Goal: Find contact information: Find contact information

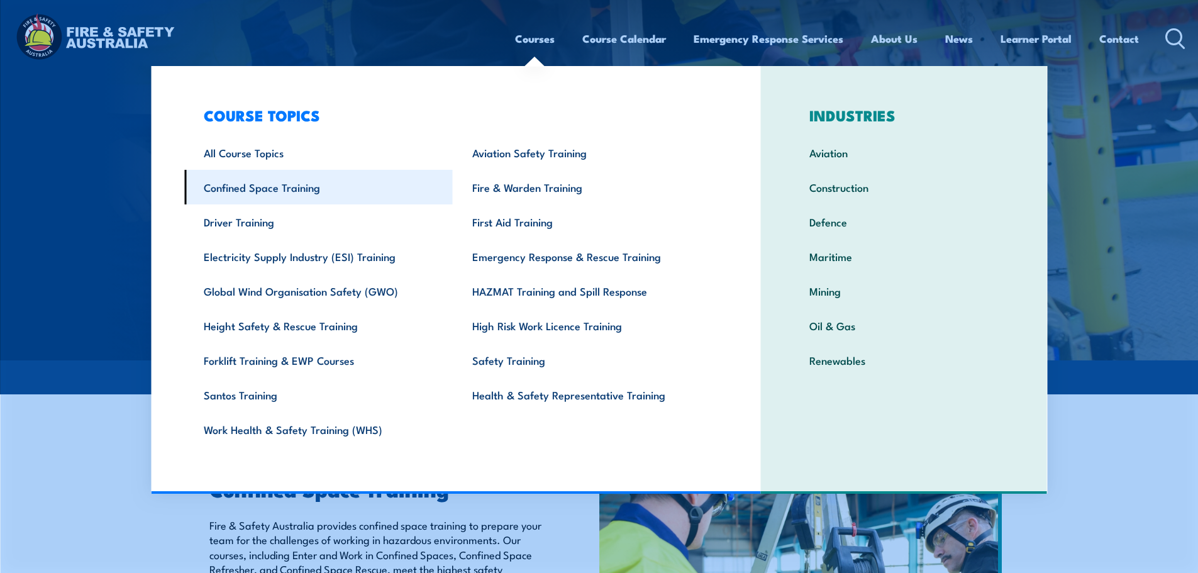
click at [317, 190] on link "Confined Space Training" at bounding box center [318, 187] width 269 height 35
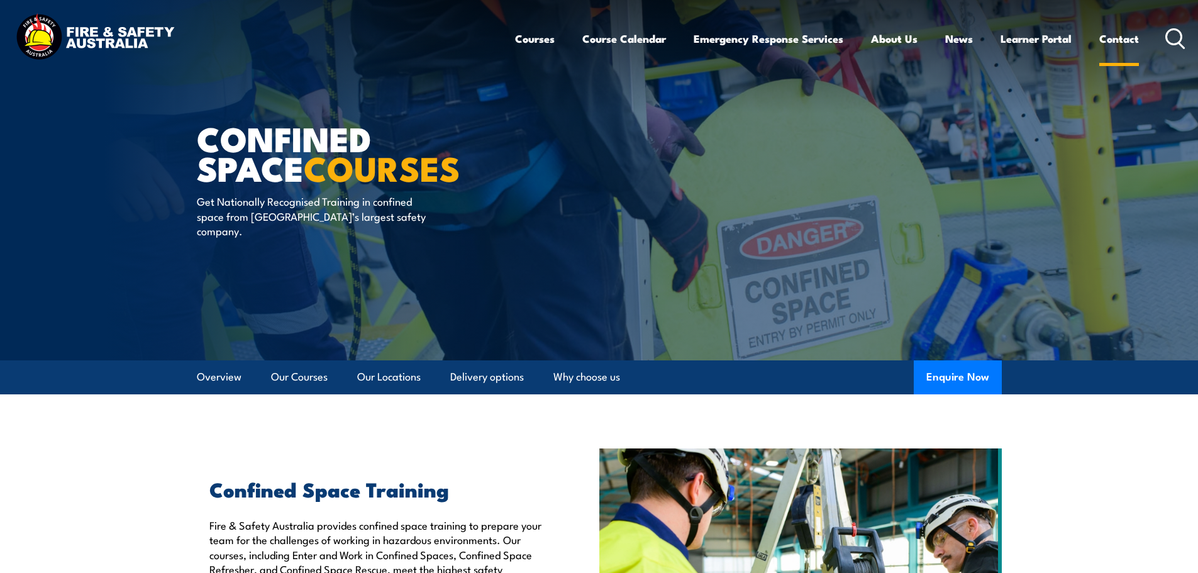
click at [1110, 40] on link "Contact" at bounding box center [1120, 38] width 40 height 33
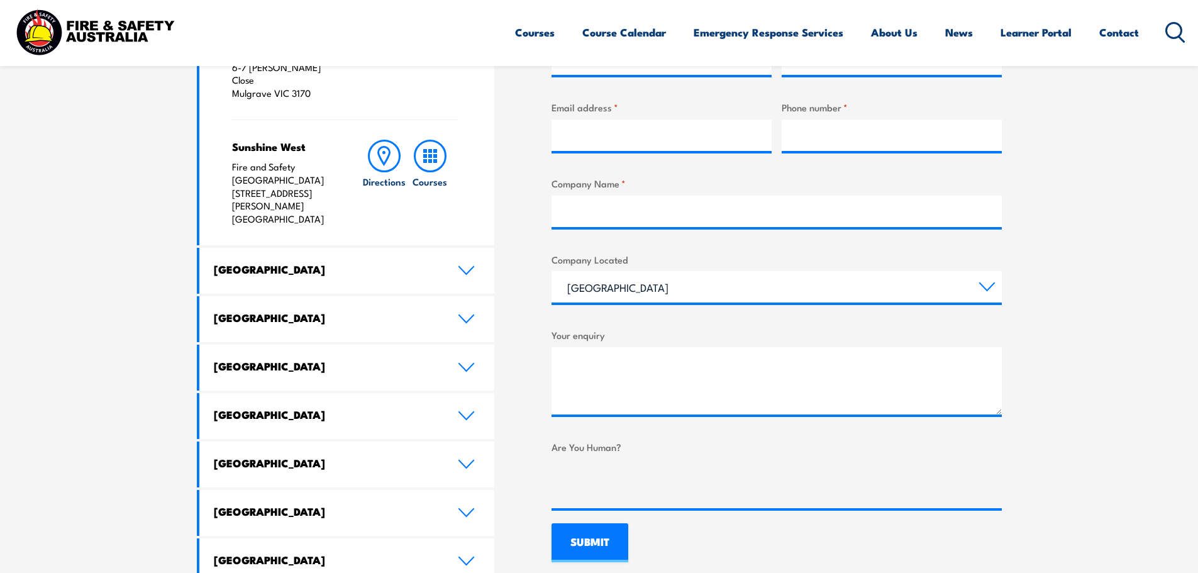
scroll to position [566, 0]
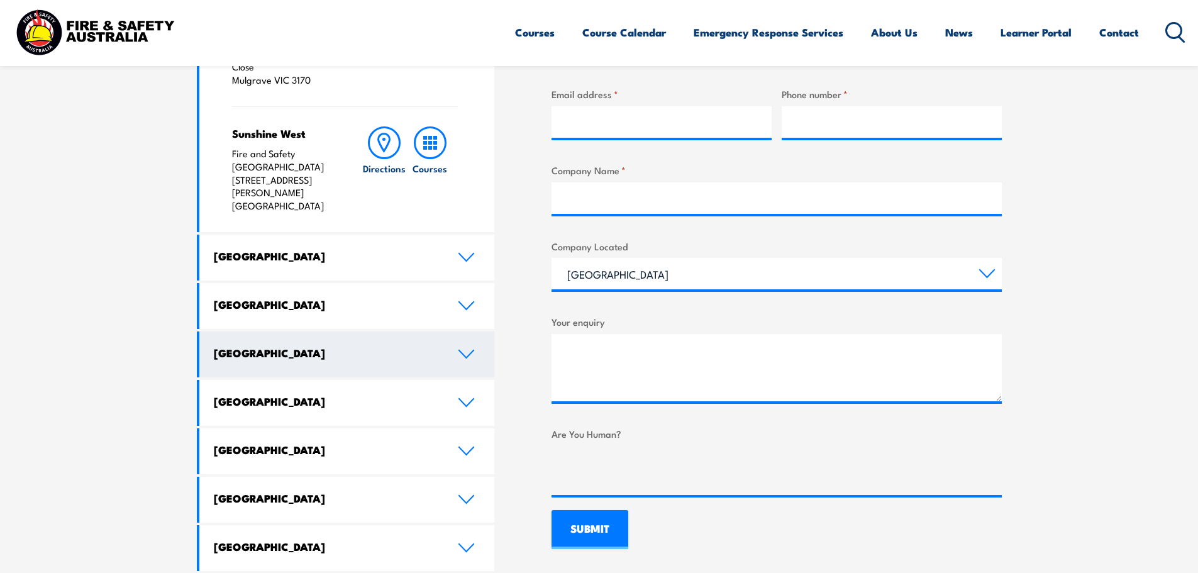
click at [467, 349] on icon at bounding box center [466, 354] width 17 height 10
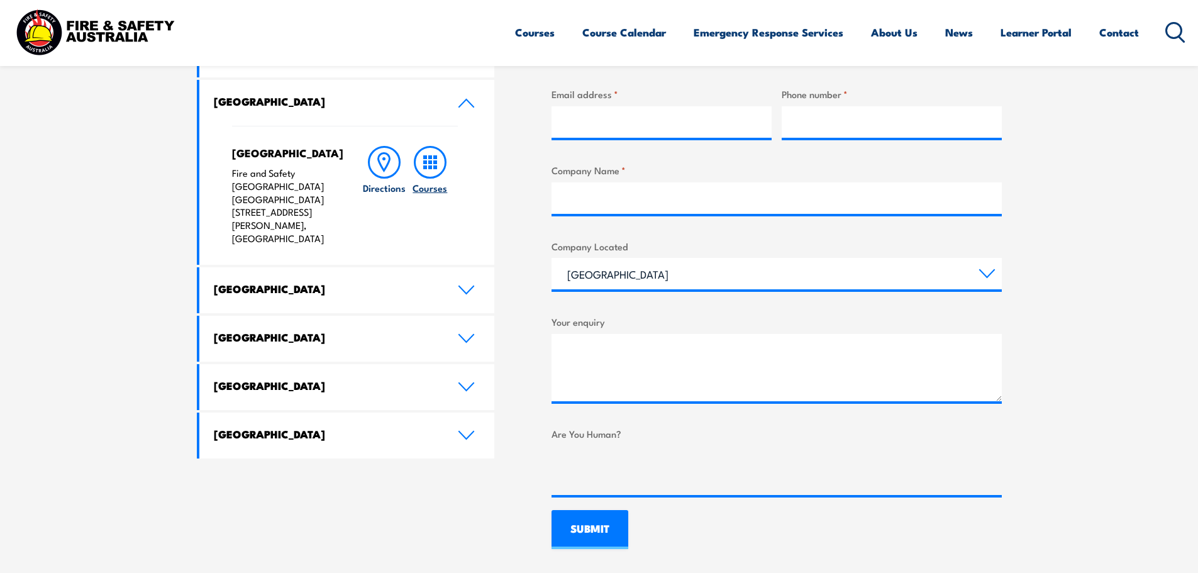
click at [433, 186] on h6 "Courses" at bounding box center [430, 187] width 35 height 13
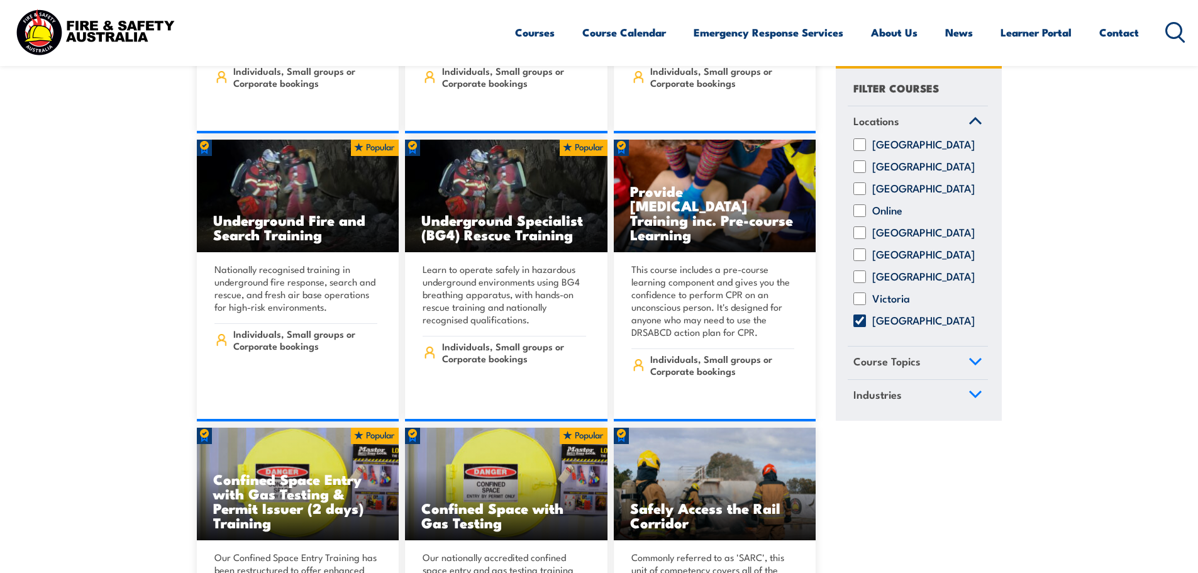
scroll to position [566, 0]
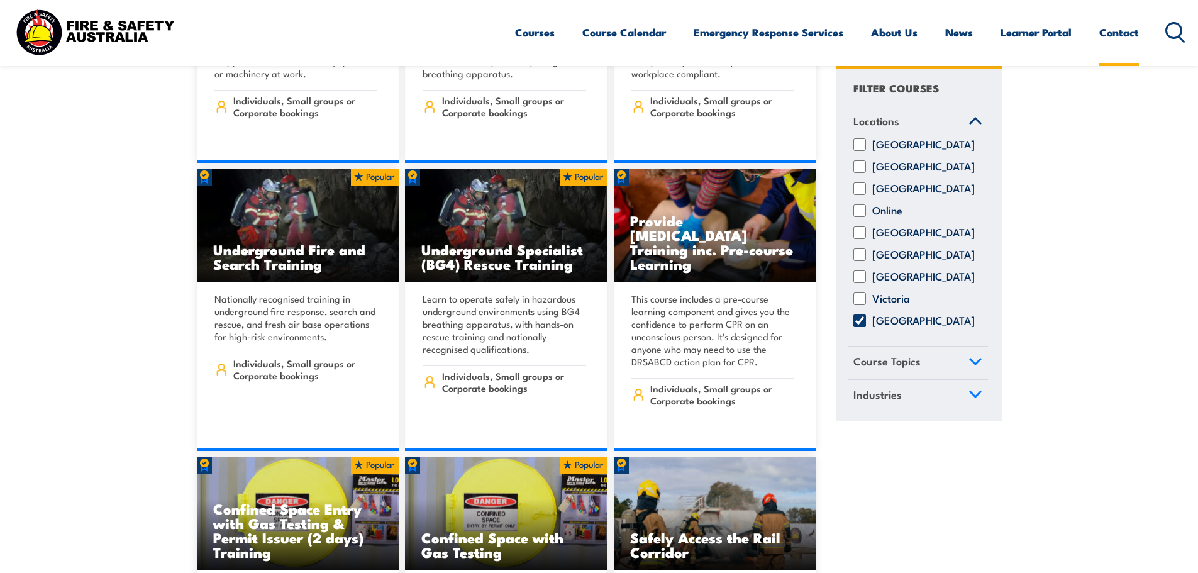
click at [1110, 29] on link "Contact" at bounding box center [1120, 32] width 40 height 33
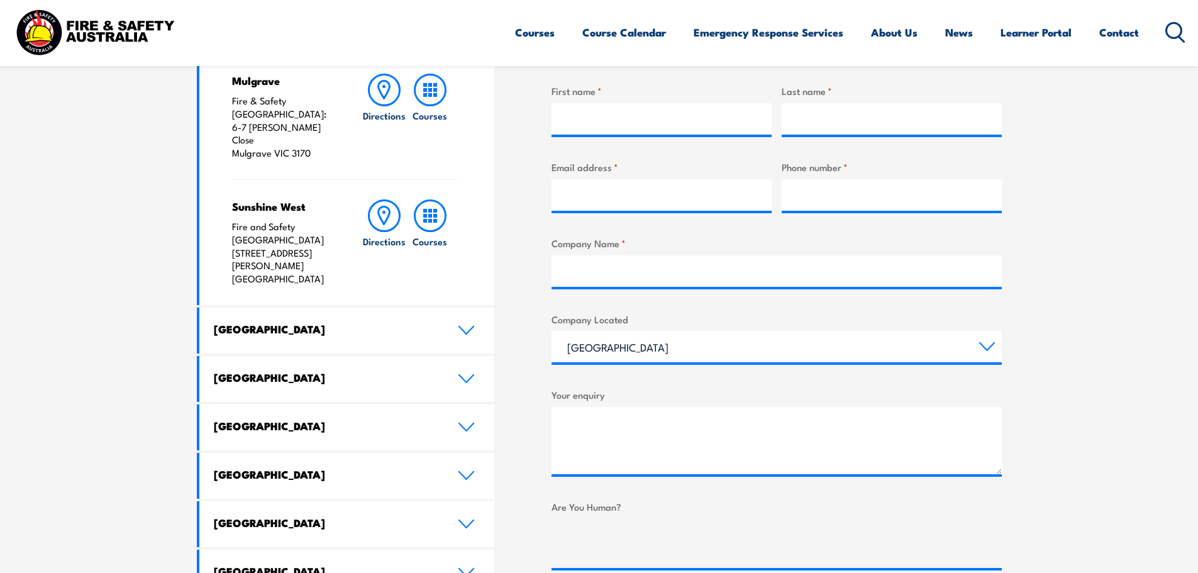
scroll to position [503, 0]
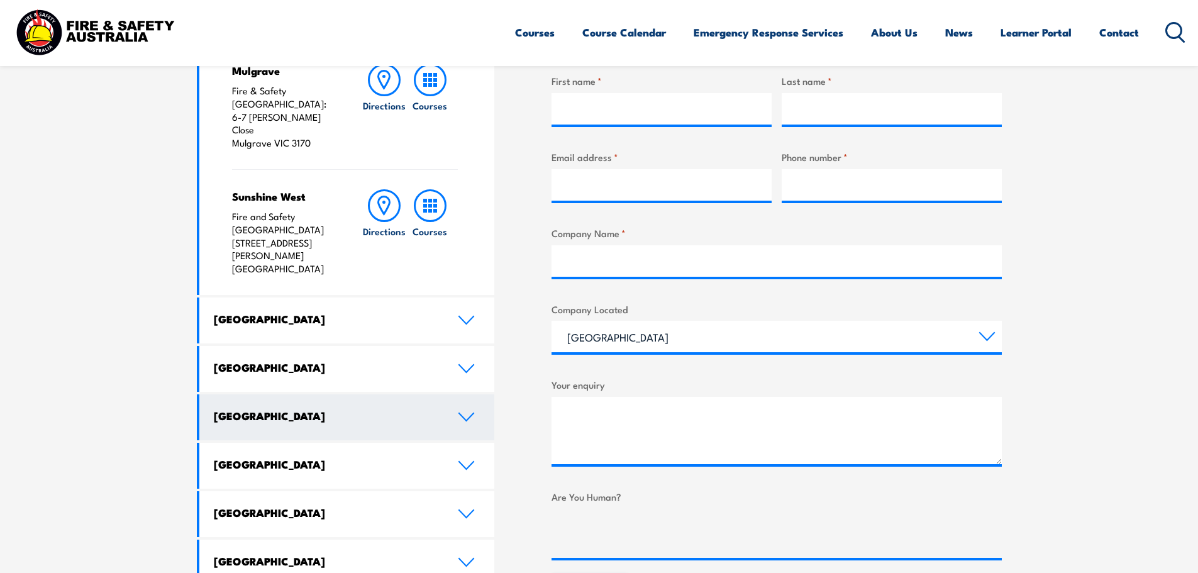
click at [462, 394] on link "[GEOGRAPHIC_DATA]" at bounding box center [347, 417] width 296 height 46
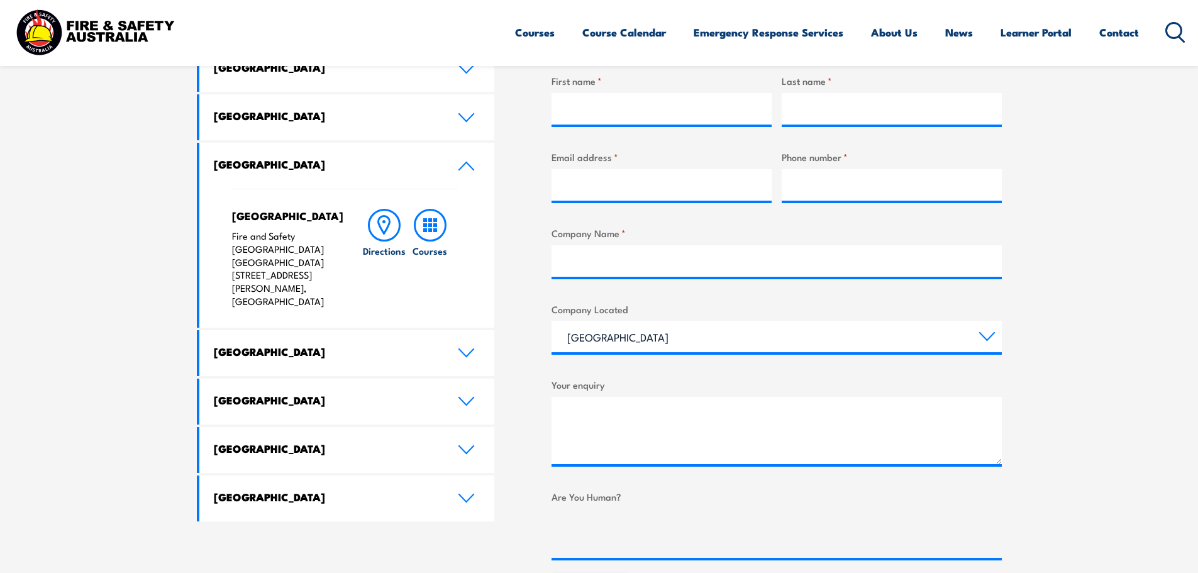
click at [237, 246] on p "Fire and Safety [GEOGRAPHIC_DATA] [GEOGRAPHIC_DATA] [STREET_ADDRESS][PERSON_NAM…" at bounding box center [284, 269] width 105 height 79
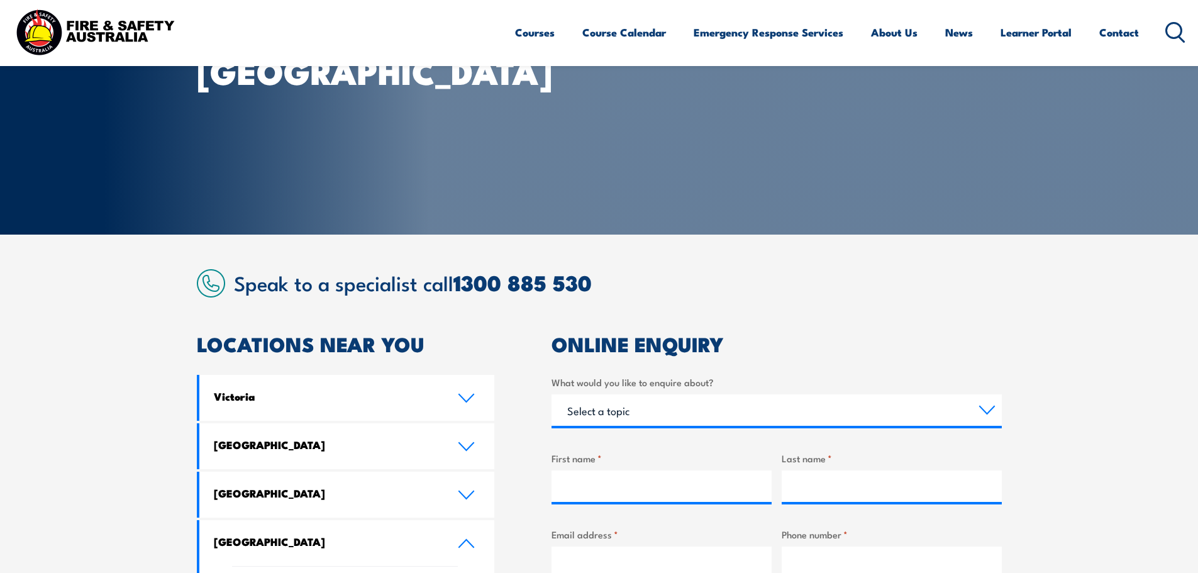
scroll to position [377, 0]
